Goal: Task Accomplishment & Management: Manage account settings

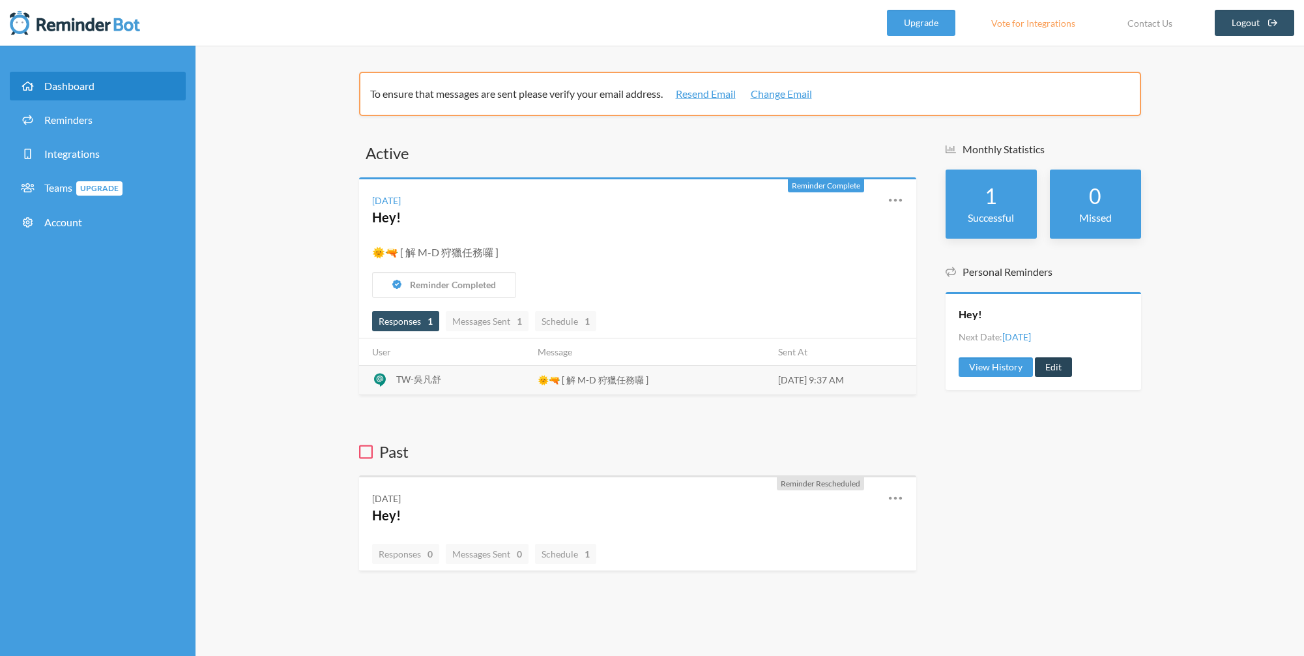
click at [1048, 364] on link "Edit" at bounding box center [1053, 367] width 37 height 20
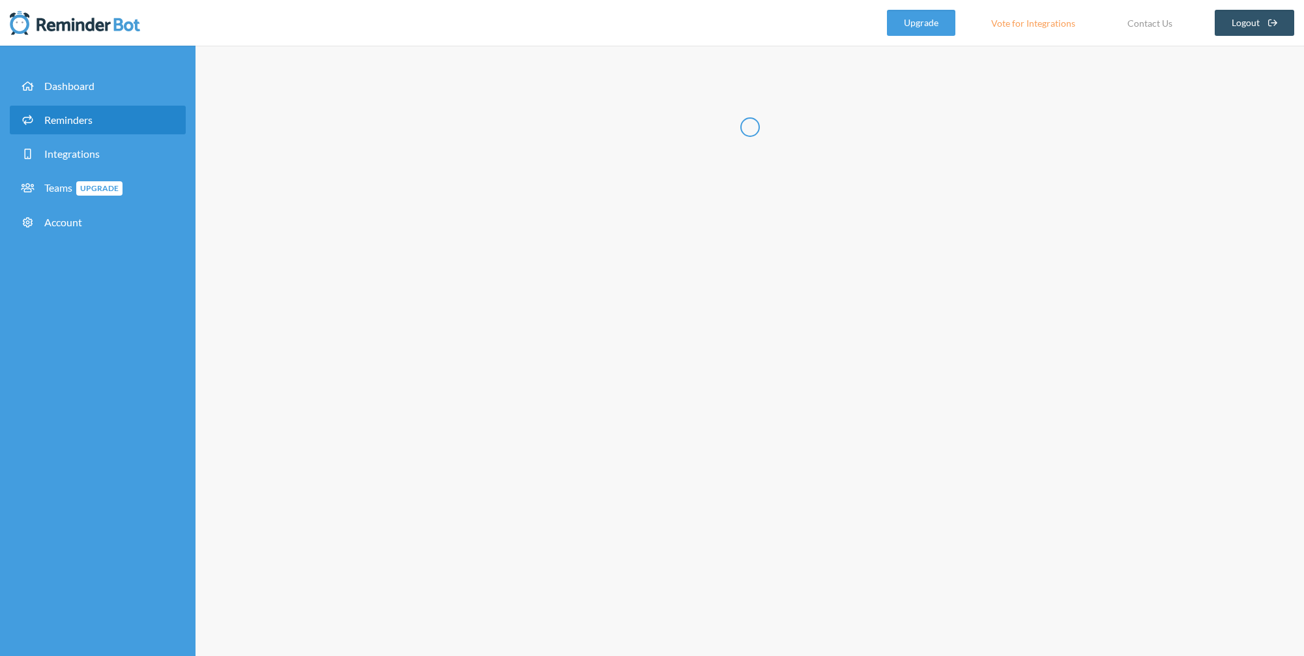
radio input "false"
radio input "true"
type input "Hey!"
checkbox input "true"
checkbox input "false"
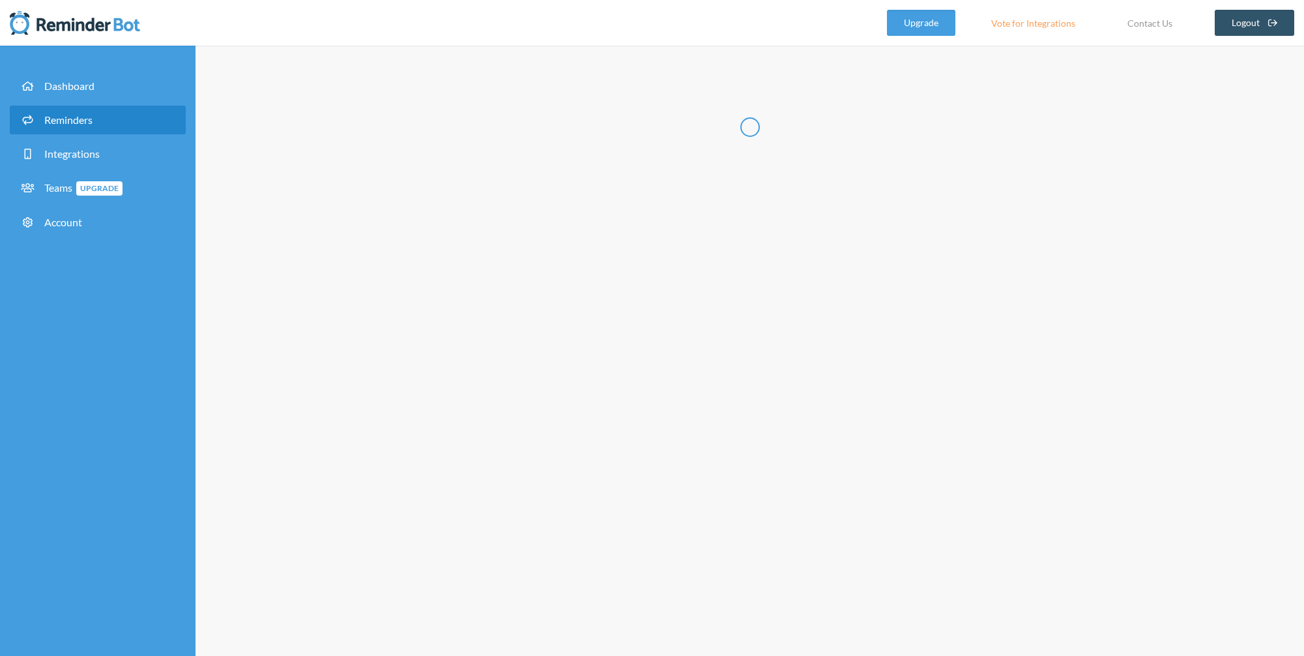
select select "09:30:00"
select select "10:30:00"
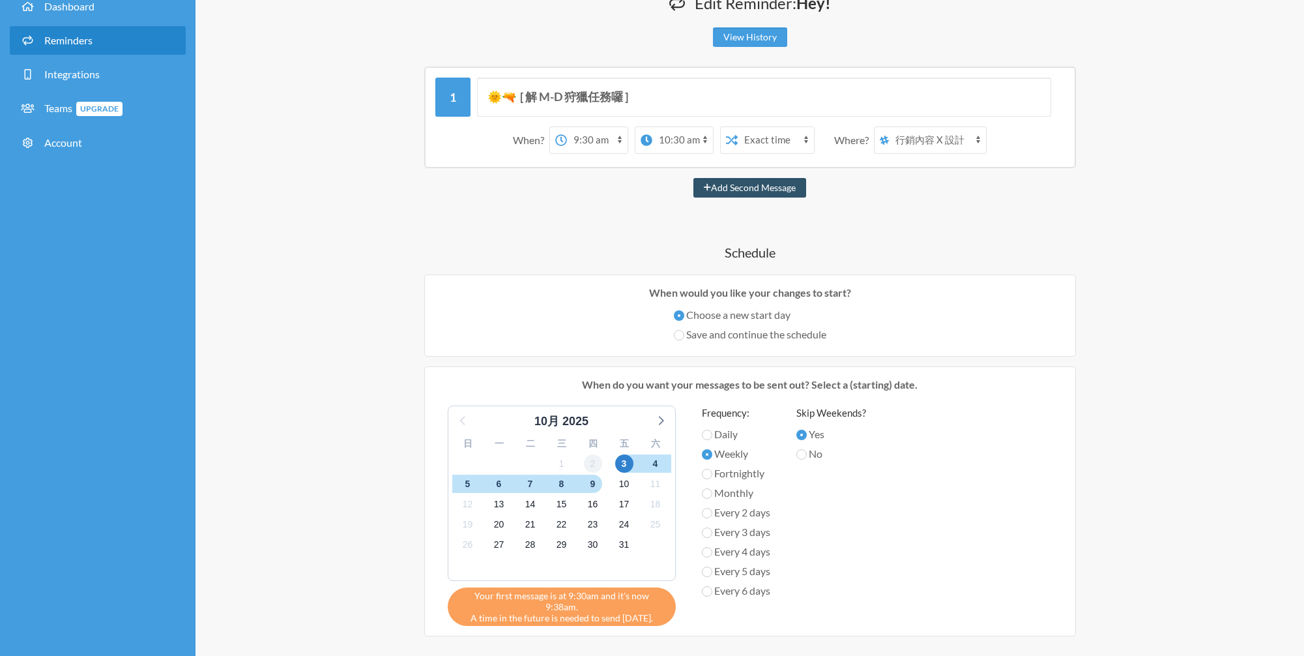
scroll to position [121, 0]
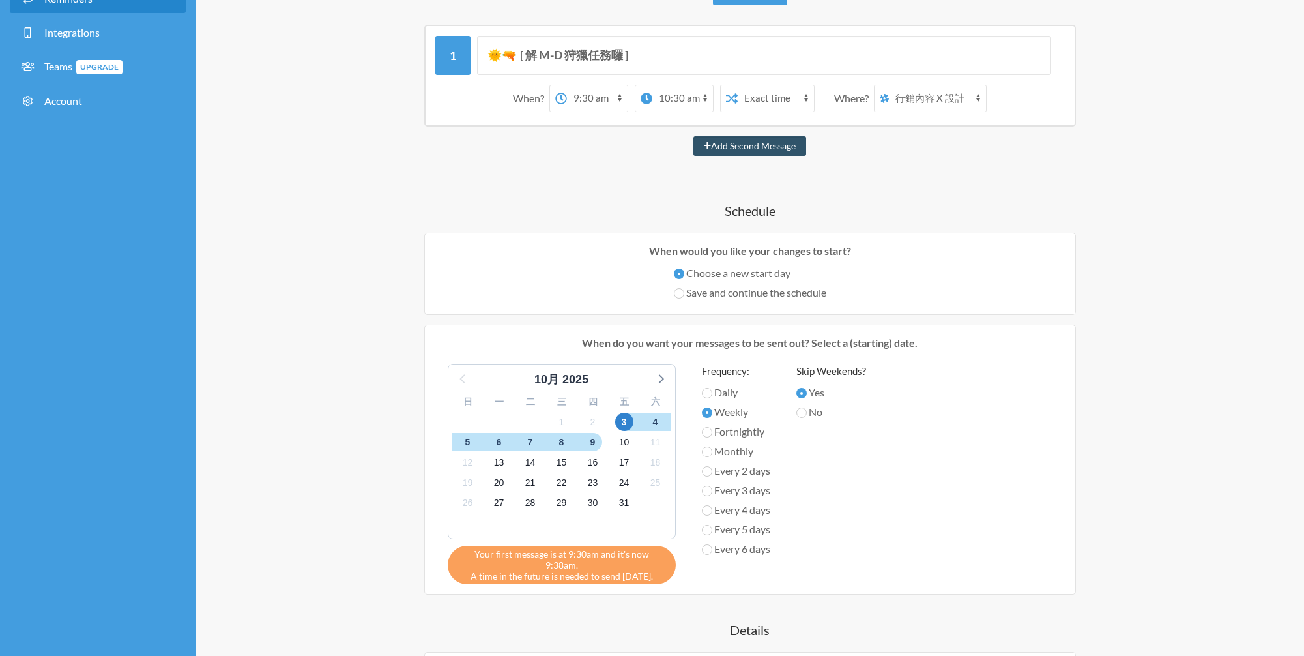
click at [600, 99] on select "12:00 am 12:15 am 12:30 am 12:45 am 1:00 am 1:15 am 1:30 am 1:45 am 2:00 am 2:1…" at bounding box center [597, 98] width 61 height 26
click at [780, 100] on select "Exact time Random time" at bounding box center [776, 98] width 76 height 26
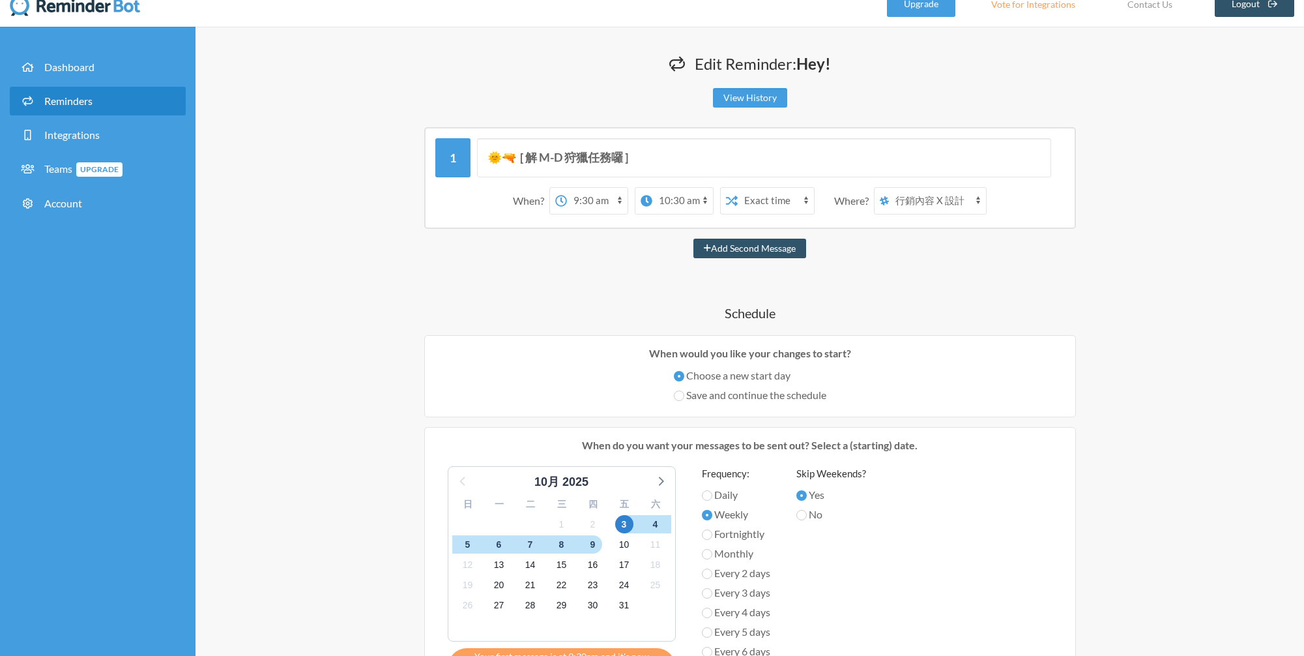
scroll to position [14, 0]
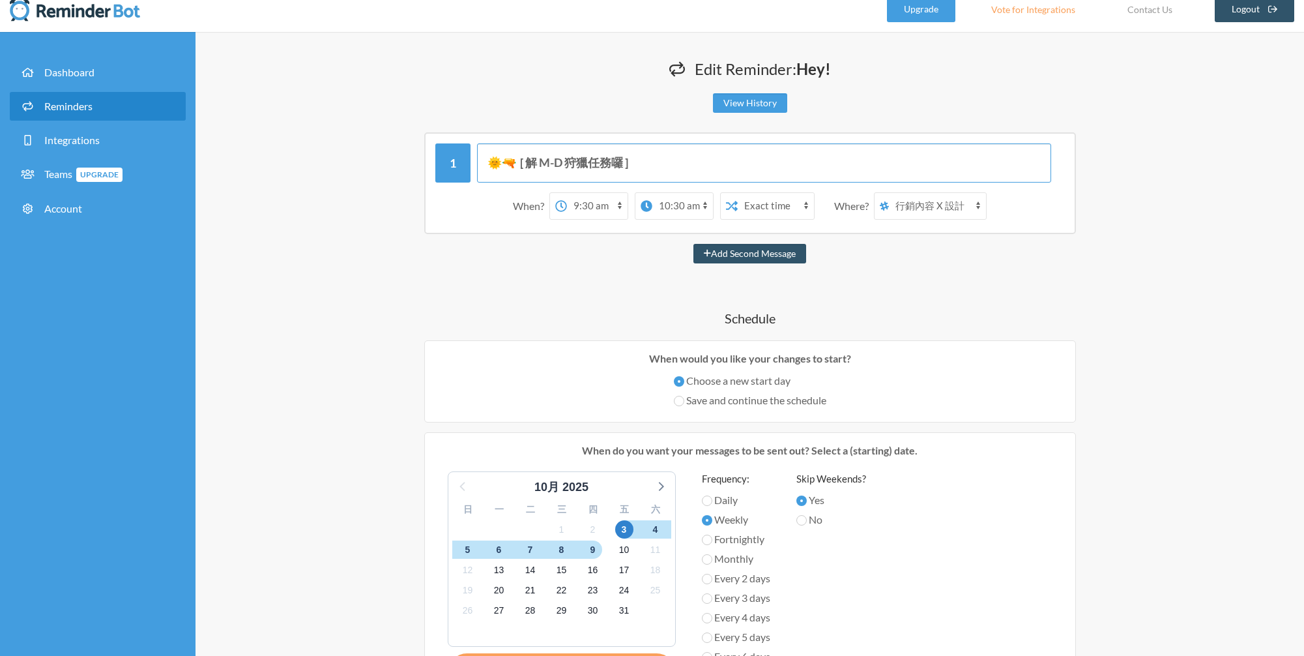
click at [673, 162] on input "🌞🔫 [ 解 M-D 狩獵任務囉 ]" at bounding box center [764, 162] width 574 height 39
click at [732, 103] on link "View History" at bounding box center [750, 103] width 74 height 20
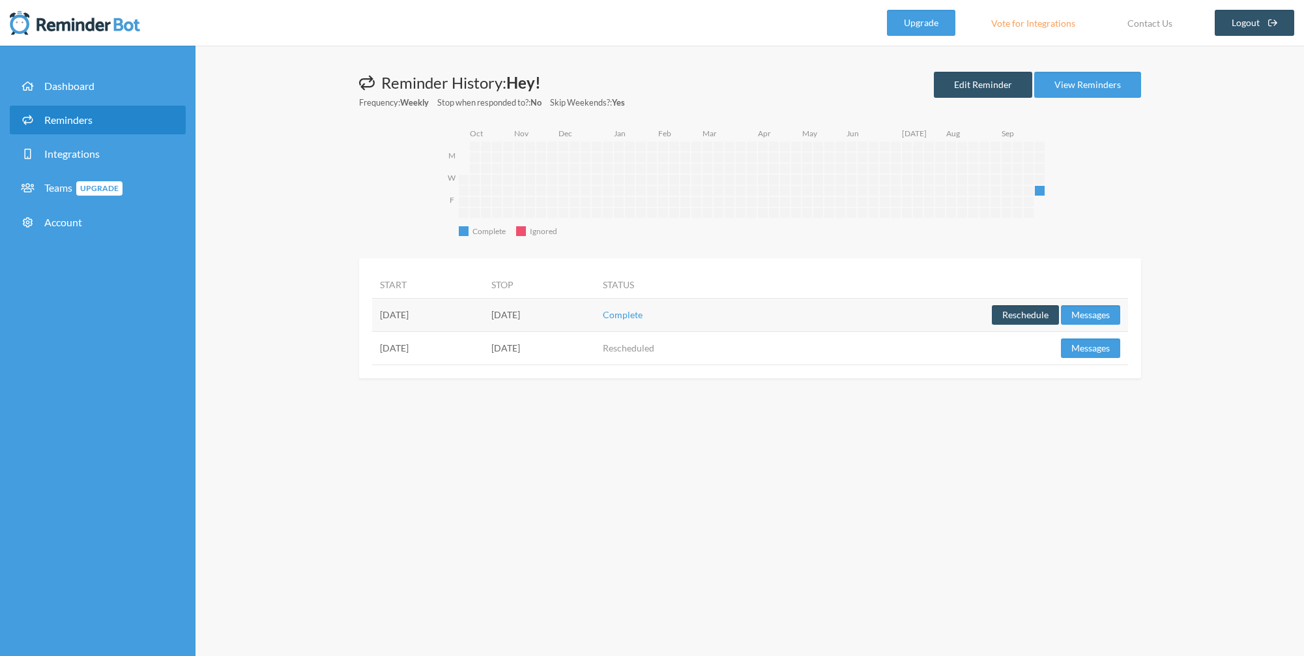
drag, startPoint x: 726, startPoint y: 349, endPoint x: 869, endPoint y: 350, distance: 142.7
click at [850, 351] on tr "[DATE] [DATE] Rescheduled Reschedule Messages" at bounding box center [750, 347] width 756 height 33
click at [869, 350] on td "Reschedule Messages" at bounding box center [946, 347] width 363 height 33
click at [738, 422] on div "Messages are not sending from this deactivated reminder. Edit this reminder to …" at bounding box center [750, 351] width 1109 height 610
drag, startPoint x: 733, startPoint y: 348, endPoint x: 837, endPoint y: 347, distance: 104.3
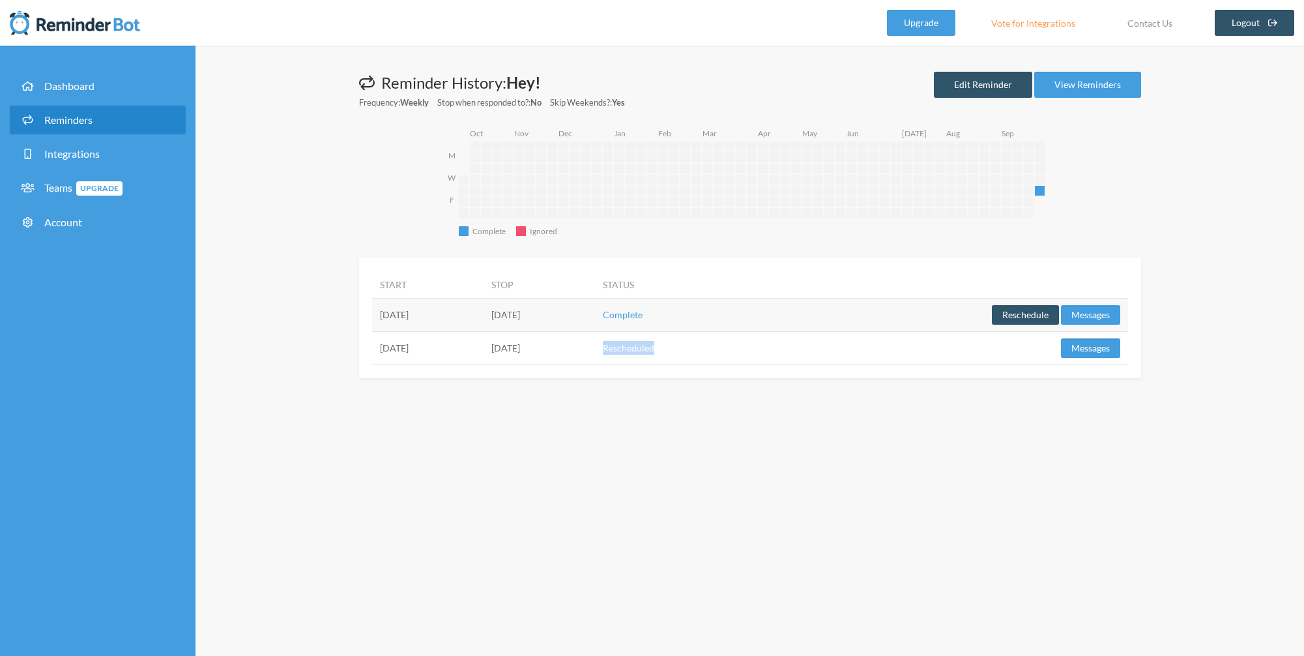
click at [765, 345] on td "Rescheduled" at bounding box center [679, 347] width 169 height 33
drag, startPoint x: 802, startPoint y: 348, endPoint x: 894, endPoint y: 349, distance: 91.9
click at [765, 348] on td "Rescheduled" at bounding box center [679, 347] width 169 height 33
drag, startPoint x: 562, startPoint y: 315, endPoint x: 683, endPoint y: 315, distance: 120.6
click at [595, 315] on td "[DATE]" at bounding box center [539, 314] width 111 height 33
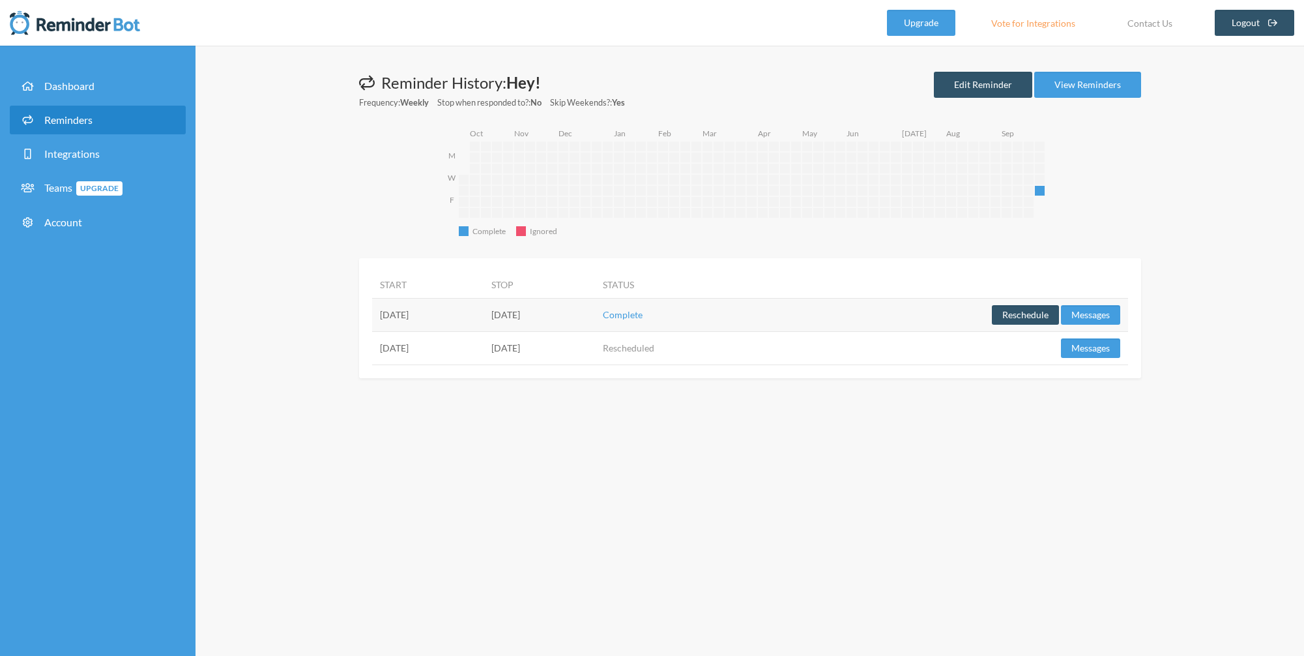
click at [595, 320] on td "[DATE]" at bounding box center [539, 314] width 111 height 33
click at [595, 348] on td "[DATE]" at bounding box center [539, 347] width 111 height 33
click at [896, 220] on icon "Complete Complete Ignored Ignored M W F [DATE] [DATE] [DATE] [DATE] [DATE] [DAT…" at bounding box center [756, 185] width 619 height 119
click at [969, 87] on link "Edit Reminder" at bounding box center [983, 85] width 98 height 26
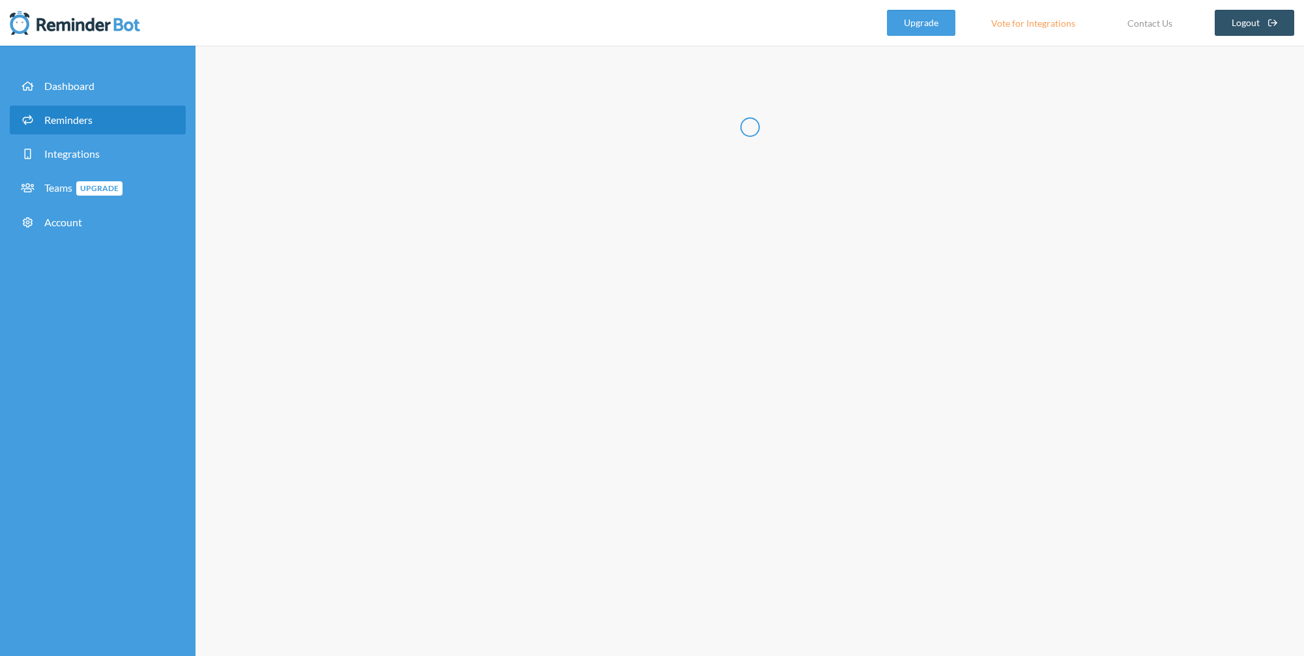
radio input "false"
radio input "true"
type input "Hey!"
checkbox input "true"
checkbox input "false"
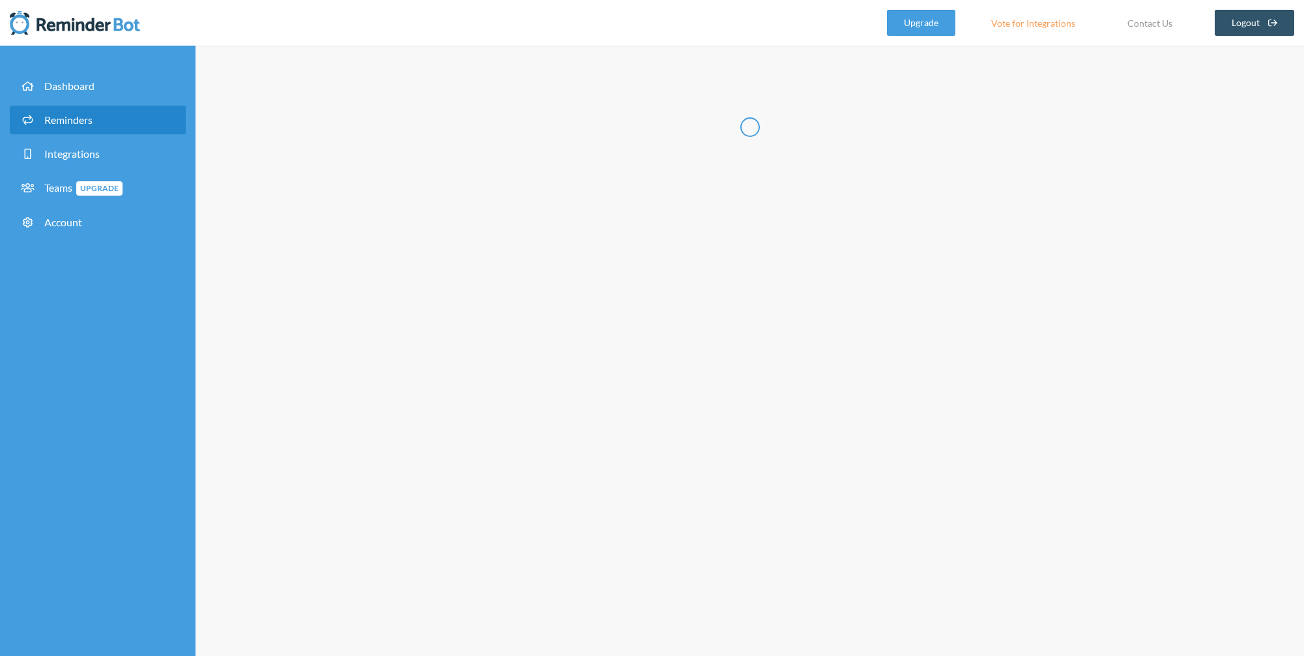
select select "09:30:00"
select select "10:30:00"
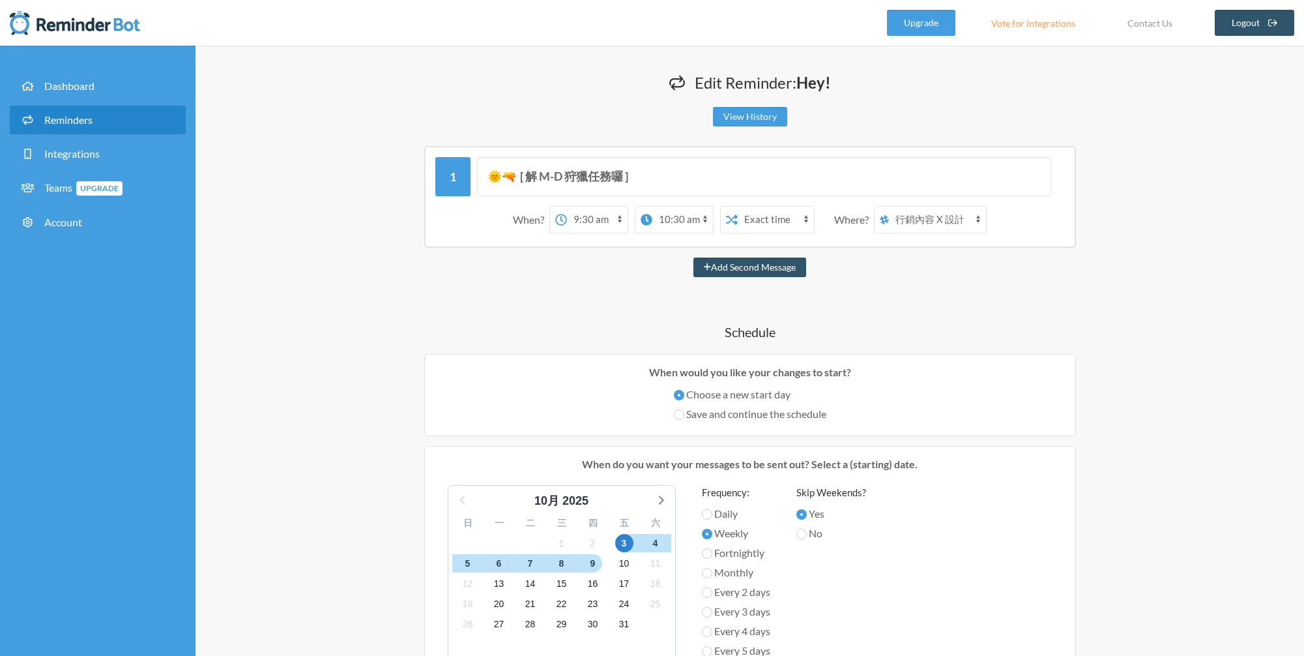
click at [385, 207] on div "🌞🔫 [ 解 M-D 狩獵任務囉 ] When? 12:00 am 12:15 am 12:30 am 12:45 am 1:00 am 1:15 am 1:…" at bounding box center [750, 197] width 782 height 102
